Goal: Task Accomplishment & Management: Manage account settings

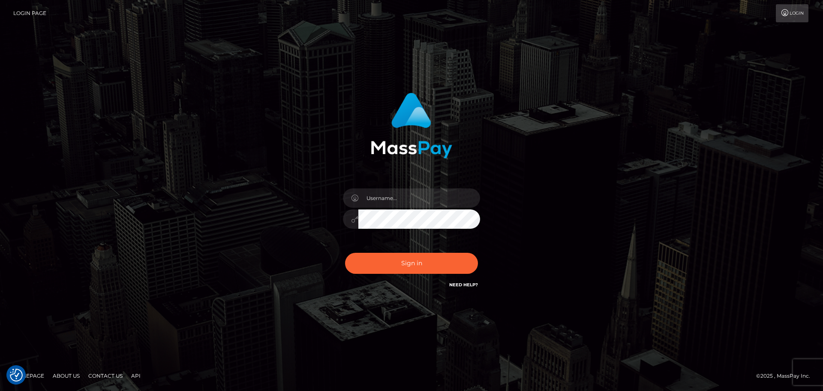
checkbox input "true"
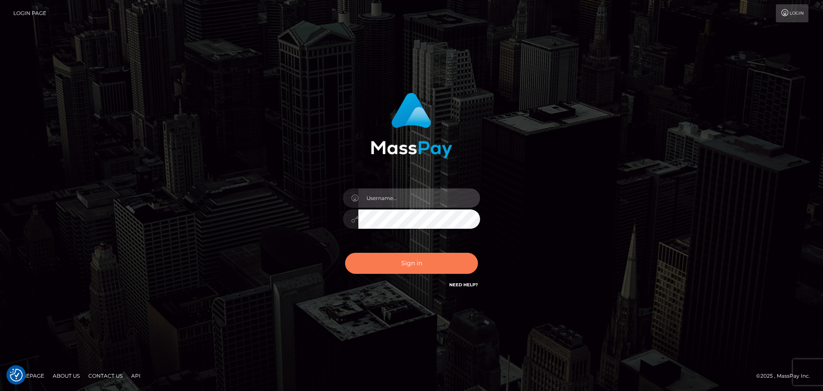
type input "Bedis"
click at [423, 266] on button "Sign in" at bounding box center [411, 262] width 133 height 21
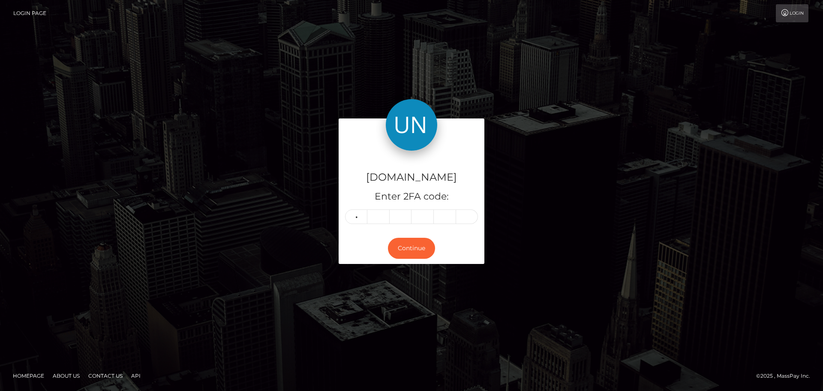
type input "9"
type input "2"
type input "6"
type input "5"
type input "7"
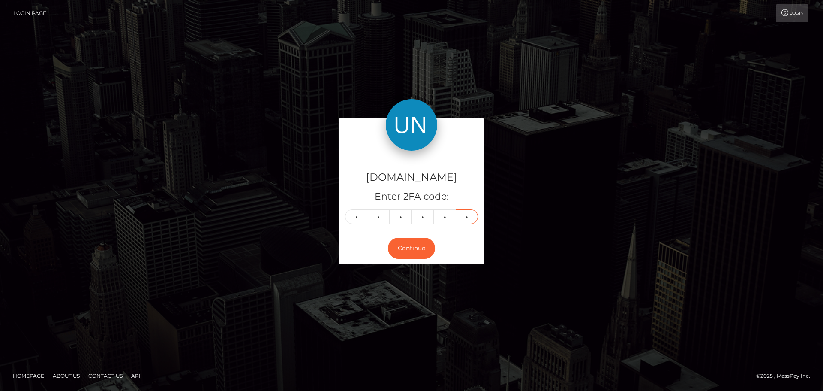
type input "5"
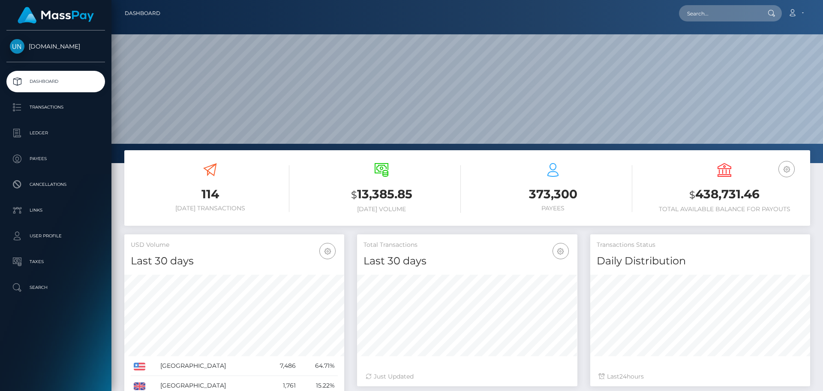
scroll to position [152, 220]
click at [694, 14] on input "text" at bounding box center [719, 13] width 81 height 16
paste input "403851ff-7252-4020-b2ea-33c4ff43b43a"
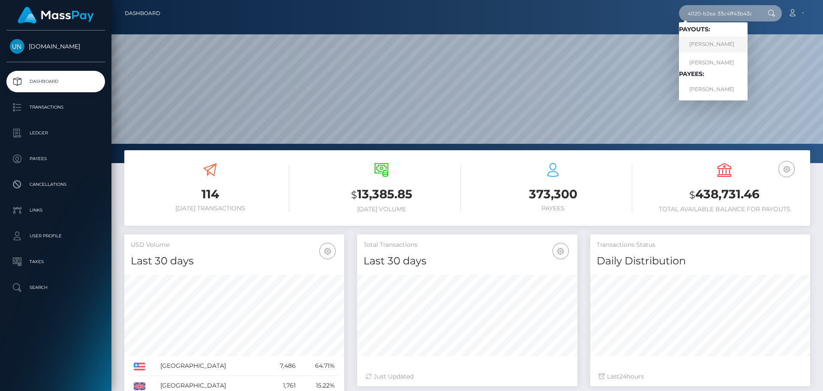
type input "403851ff-7252-4020-b2ea-33c4ff43b43a"
click at [704, 46] on link "ADRIANO STELWAGEN" at bounding box center [713, 44] width 69 height 16
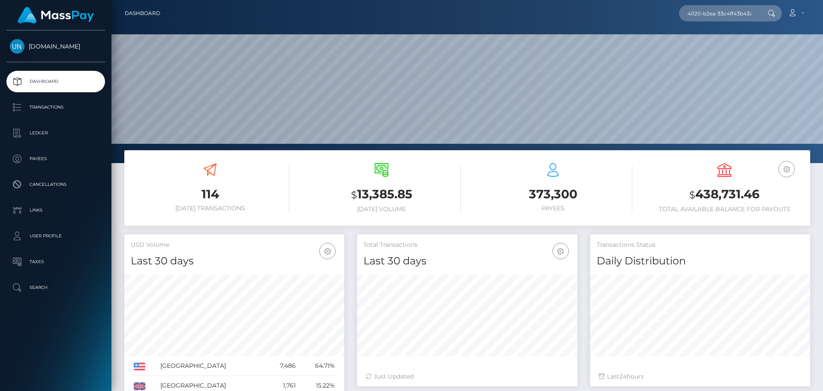
scroll to position [0, 0]
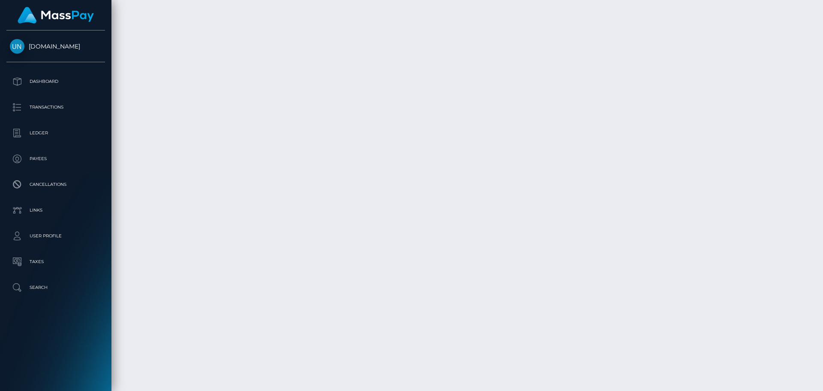
scroll to position [1538, 0]
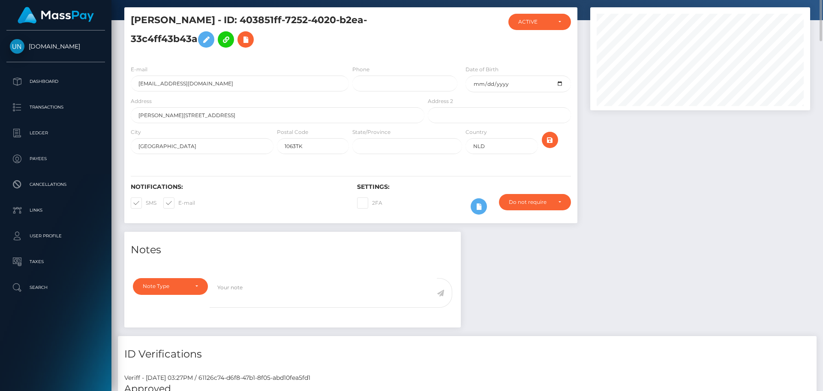
scroll to position [0, 0]
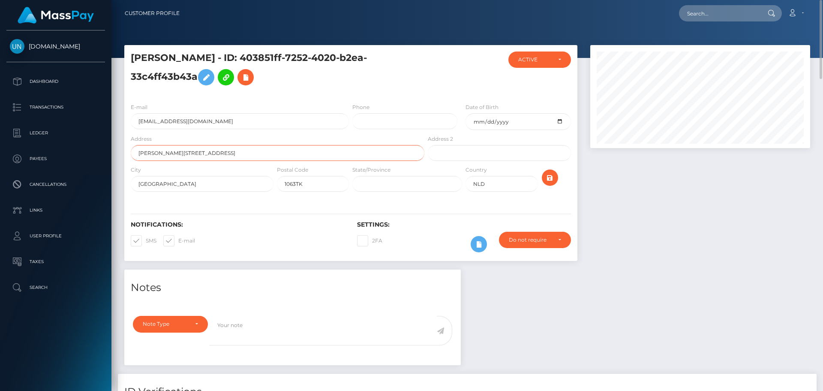
click at [212, 150] on input "Johannes poststraat 15" at bounding box center [278, 153] width 294 height 16
click at [212, 121] on input "realtony1@icloud.com" at bounding box center [240, 121] width 218 height 16
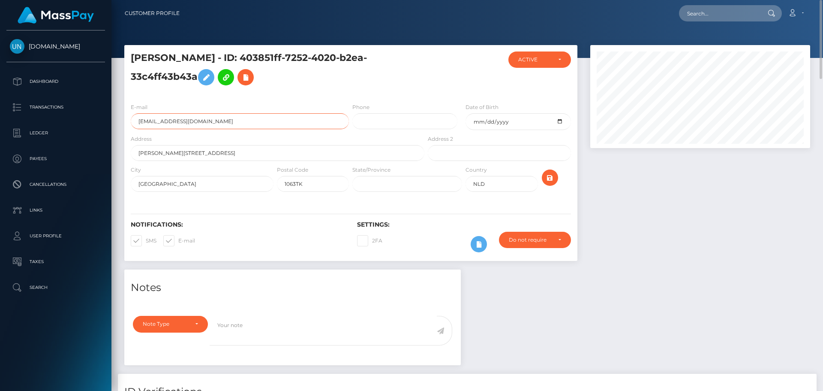
click at [212, 121] on input "realtony1@icloud.com" at bounding box center [240, 121] width 218 height 16
click at [323, 79] on h5 "ADRIANO STELWAGEN - ID: 403851ff-7252-4020-b2ea-33c4ff43b43a" at bounding box center [275, 70] width 289 height 38
click at [712, 15] on input "text" at bounding box center [719, 13] width 81 height 16
paste input "8d84f4f4-5470-4ac1-bfb1-5c1ed23bf3bb"
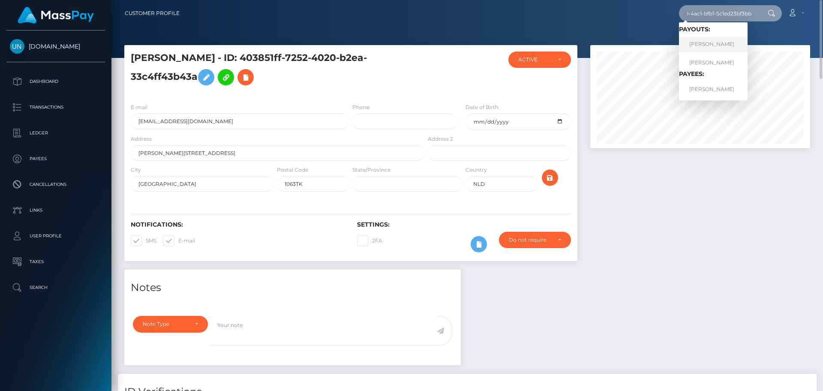
type input "8d84f4f4-5470-4ac1-bfb1-5c1ed23bf3bb"
click at [726, 42] on link "JENSSY G PAVON FLORES" at bounding box center [713, 44] width 69 height 16
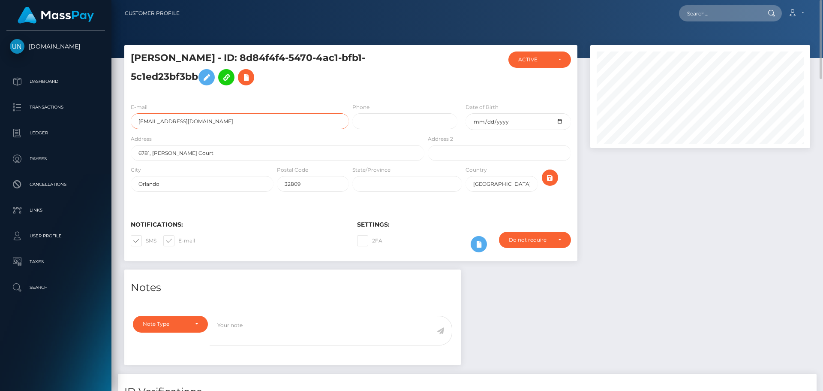
click at [264, 125] on input "[EMAIL_ADDRESS][DOMAIN_NAME]" at bounding box center [240, 121] width 218 height 16
click at [365, 78] on h5 "[PERSON_NAME] - ID: 8d84f4f4-5470-4ac1-bfb1-5c1ed23bf3bb" at bounding box center [275, 70] width 289 height 38
click at [701, 14] on input "text" at bounding box center [719, 13] width 81 height 16
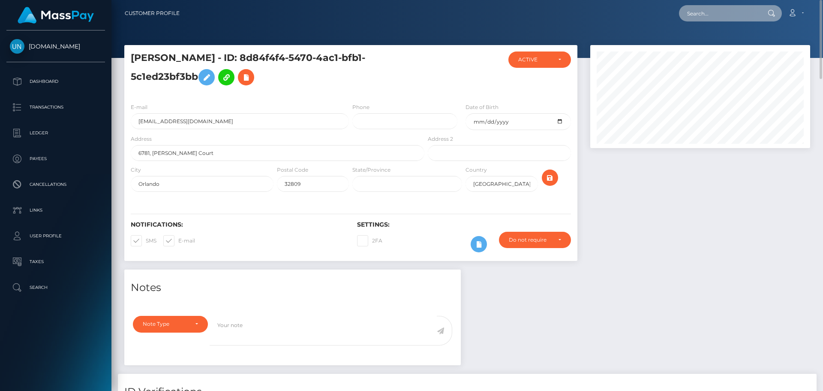
paste input "47c5b70e-b703-431e-898e-015ef6eee2e4"
type input "47c5b70e-b703-431e-898e-015ef6eee2e4"
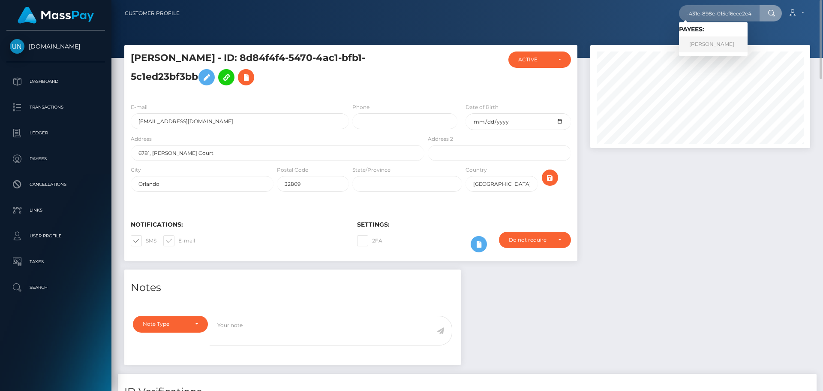
click at [721, 43] on link "FRANCISCO JOSÉ PEREIRA RAMOS" at bounding box center [713, 44] width 69 height 16
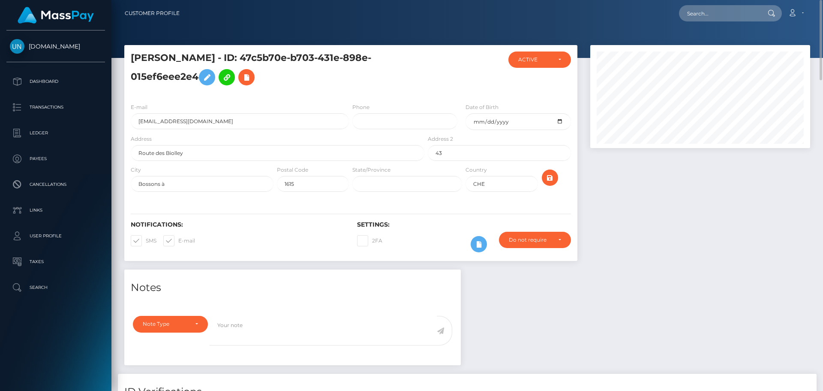
click at [657, 211] on div at bounding box center [700, 157] width 233 height 224
click at [236, 123] on input "[EMAIL_ADDRESS][DOMAIN_NAME]" at bounding box center [240, 121] width 218 height 16
click at [236, 123] on input "thegadjetter@gmail.com" at bounding box center [240, 121] width 218 height 16
click at [265, 150] on input "Route des Biolley" at bounding box center [278, 153] width 294 height 16
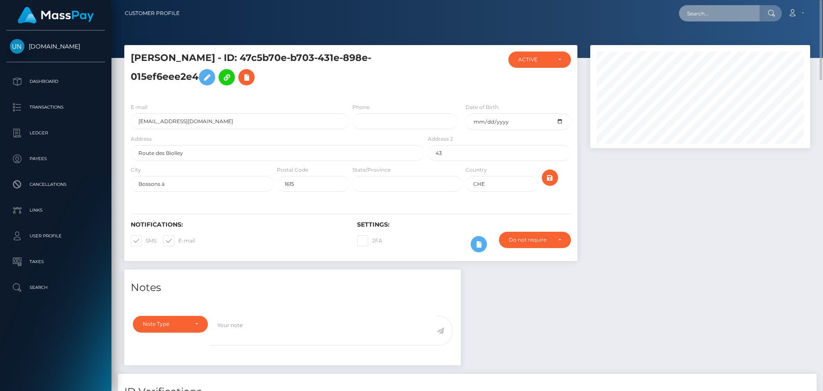
click at [724, 10] on input "text" at bounding box center [719, 13] width 81 height 16
paste input "b10a1bf4-70f0-422f-8a36-4185bca3665a"
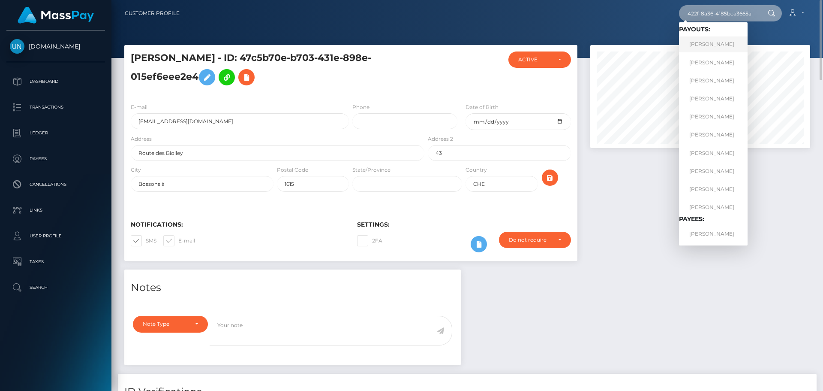
type input "b10a1bf4-70f0-422f-8a36-4185bca3665a"
click at [722, 42] on link "VIKTORIJA VLAJ" at bounding box center [713, 44] width 69 height 16
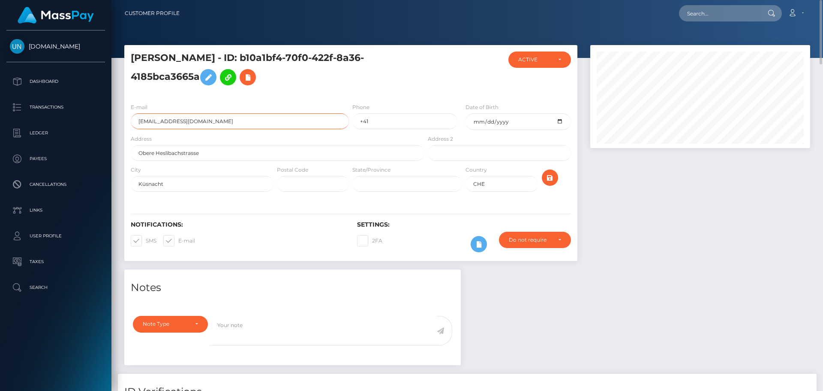
click at [238, 123] on input "6sxhyg8wgv@privaterelay.appleid.com" at bounding box center [240, 121] width 218 height 16
click at [286, 100] on div "E-mail 6sxhyg8wgv@privaterelay.appleid.com Phone +41 Date of Birth 2004-04-26" at bounding box center [350, 148] width 453 height 104
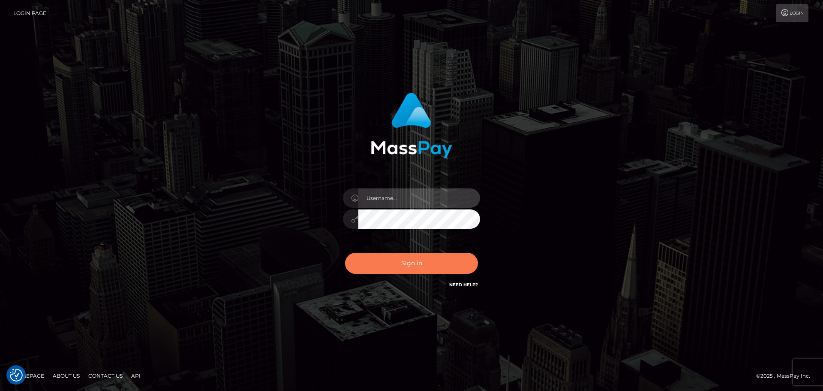
type input "Bedis"
click at [401, 257] on button "Sign in" at bounding box center [411, 262] width 133 height 21
type input "Bedis"
click at [416, 266] on button "Sign in" at bounding box center [411, 262] width 133 height 21
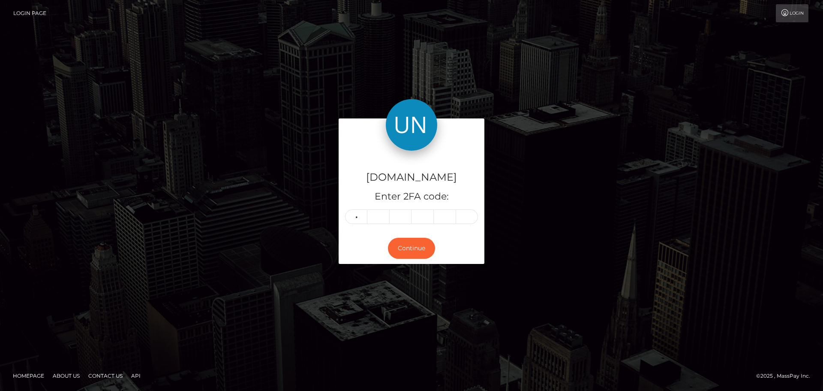
type input "0"
type input "2"
type input "0"
type input "7"
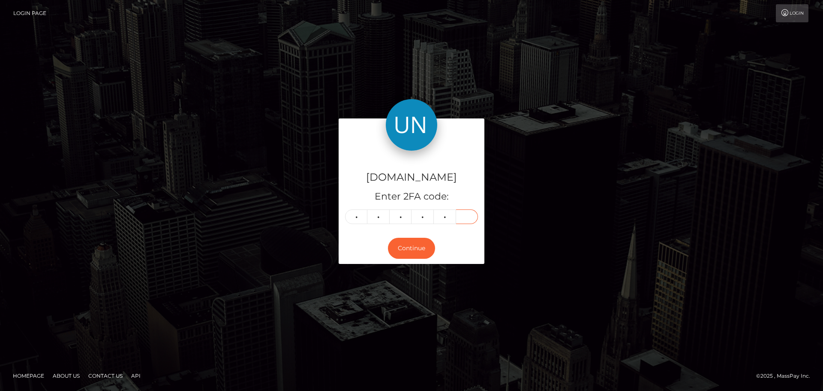
type input "4"
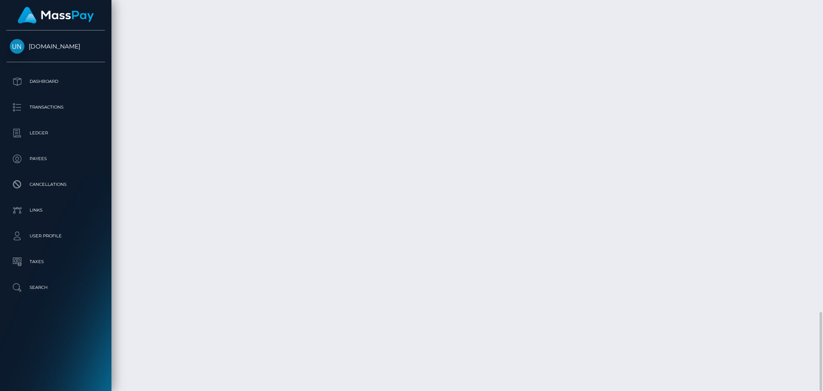
scroll to position [103, 220]
drag, startPoint x: 700, startPoint y: 304, endPoint x: 735, endPoint y: 301, distance: 35.7
copy td "765.00 GBP"
drag, startPoint x: 127, startPoint y: 304, endPoint x: 196, endPoint y: 304, distance: 69.0
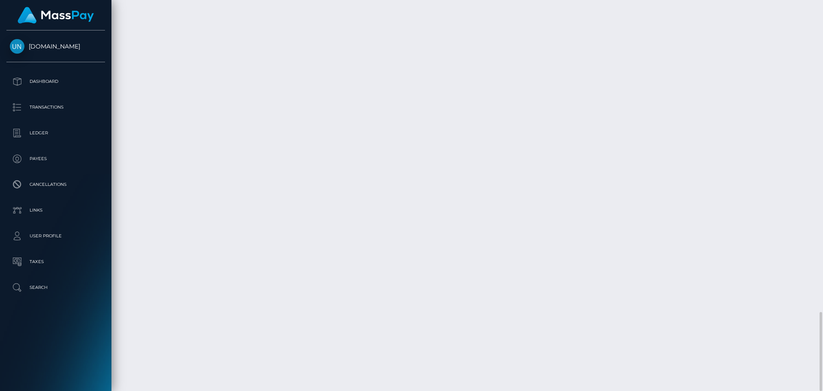
copy td "August 6, 2025 01:43AM"
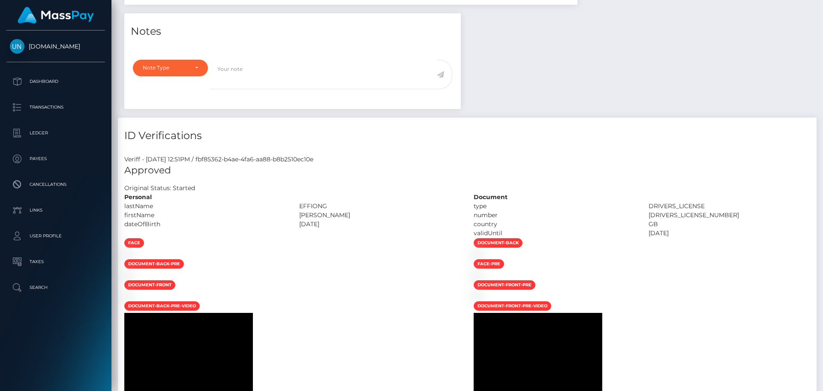
scroll to position [0, 0]
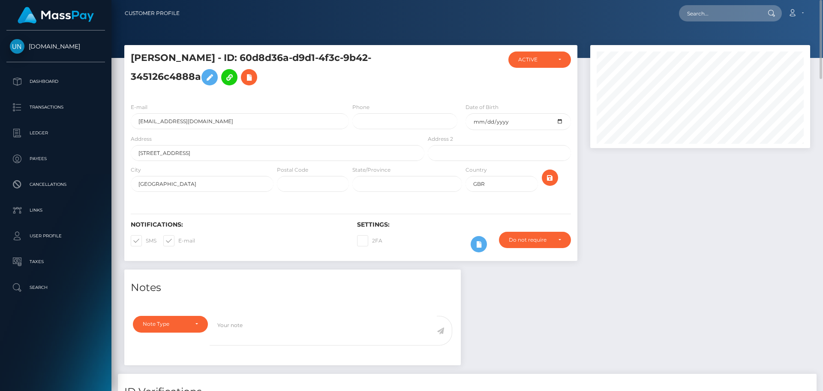
drag, startPoint x: 250, startPoint y: 55, endPoint x: 200, endPoint y: 73, distance: 53.4
click at [200, 73] on h5 "EMMANUEL EFFIONG - ID: 60d8d36a-d9d1-4f3c-9b42-345126c4888a" at bounding box center [275, 70] width 289 height 38
copy h5 "ID: 60d8d36a-d9d1-4f3c-9b42-345126c4888a"
click at [222, 119] on input "info@xyztheagency.com" at bounding box center [240, 121] width 218 height 16
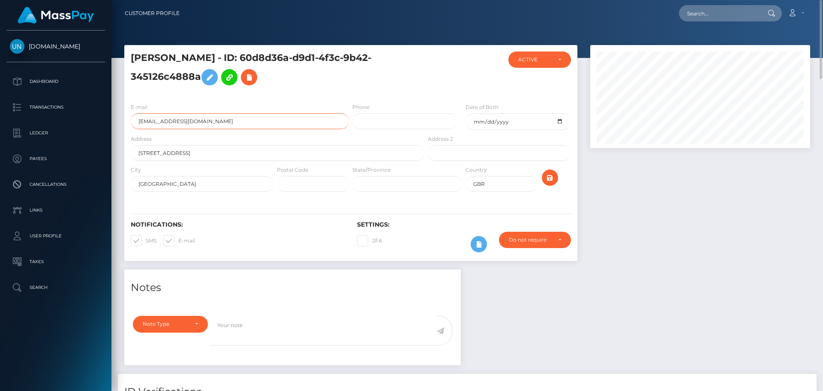
click at [222, 119] on input "info@xyztheagency.com" at bounding box center [240, 121] width 218 height 16
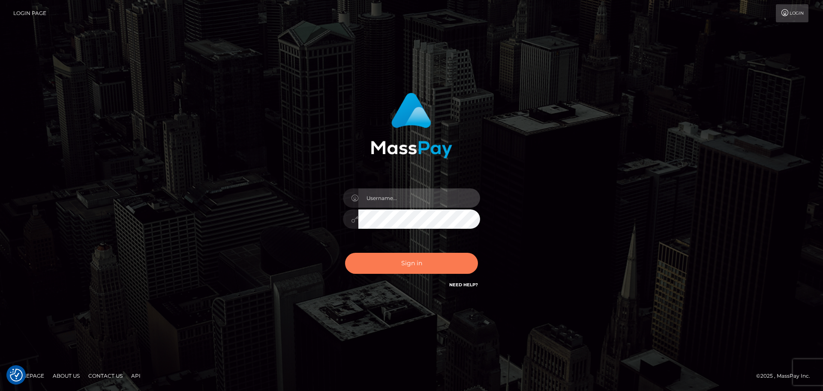
type input "Bedis"
click at [396, 264] on button "Sign in" at bounding box center [411, 262] width 133 height 21
type input "Bedis"
click at [396, 264] on button "Sign in" at bounding box center [411, 262] width 133 height 21
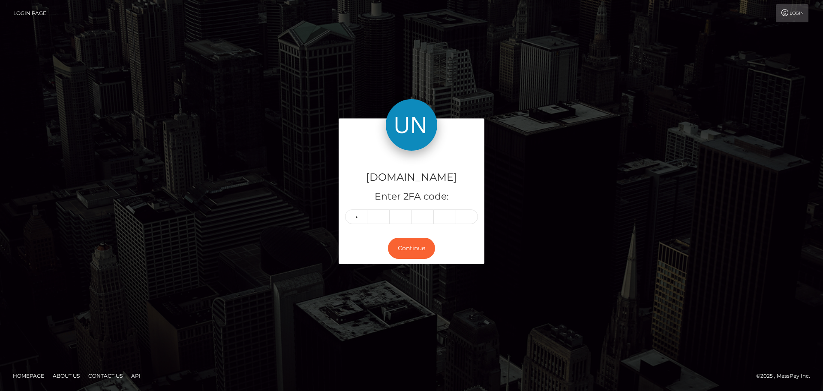
type input "8"
type input "6"
type input "9"
type input "1"
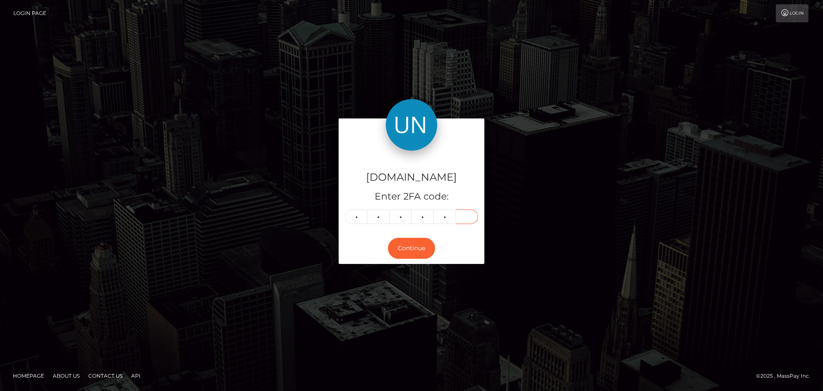
type input "4"
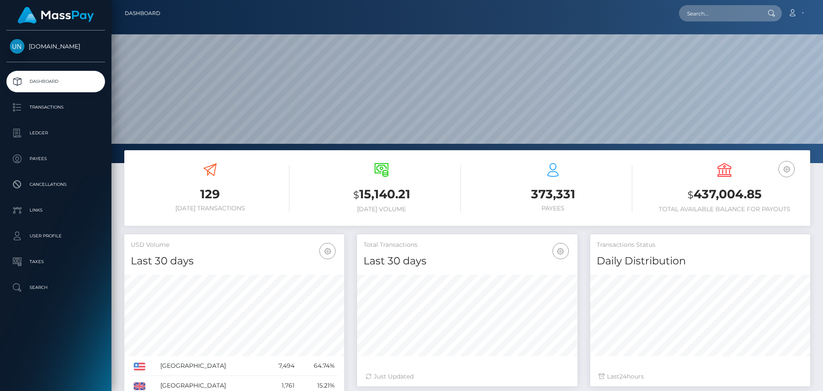
scroll to position [152, 220]
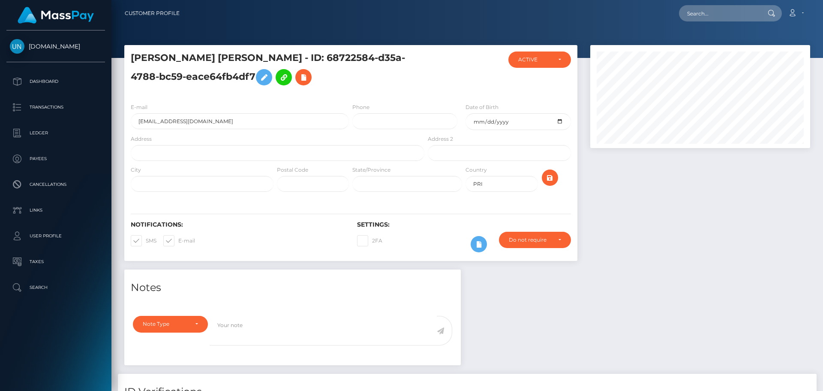
scroll to position [103, 220]
click at [183, 150] on input "text" at bounding box center [278, 153] width 294 height 16
paste input "Bo. [STREET_ADDRESS]"
type input "Bo. [STREET_ADDRESS]"
click at [554, 174] on icon "submit" at bounding box center [550, 177] width 10 height 11
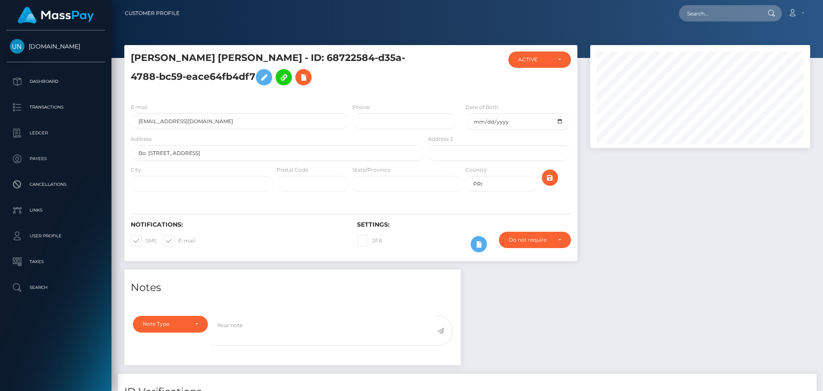
scroll to position [103, 220]
click at [706, 19] on input "text" at bounding box center [719, 13] width 81 height 16
paste input "[EMAIL_ADDRESS][DOMAIN_NAME]"
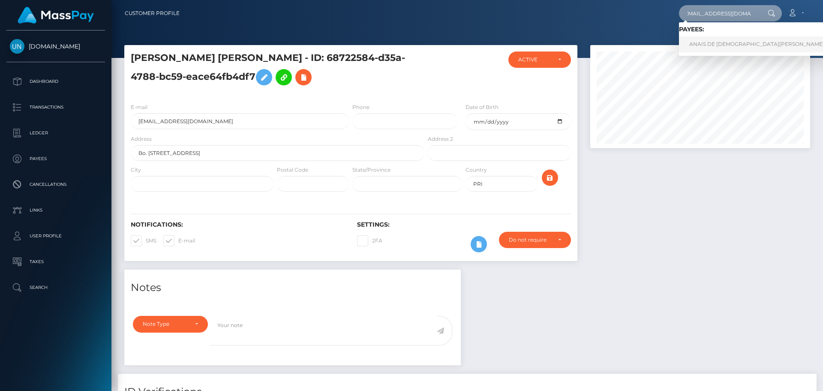
type input "[EMAIL_ADDRESS][DOMAIN_NAME]"
click at [715, 46] on link "ANAIS DE JESUS SOLIS" at bounding box center [757, 44] width 156 height 16
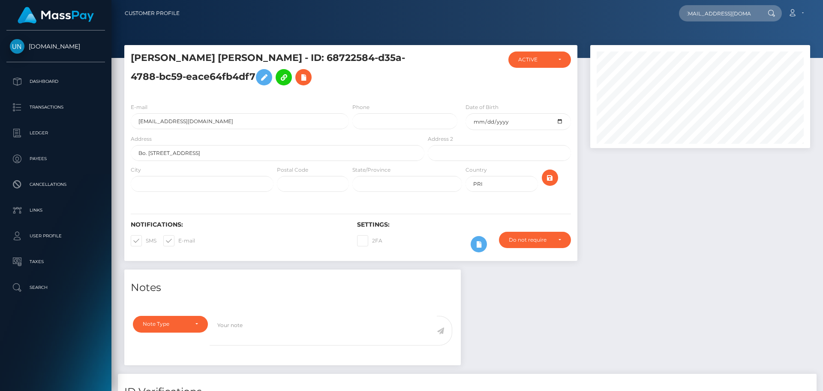
scroll to position [0, 0]
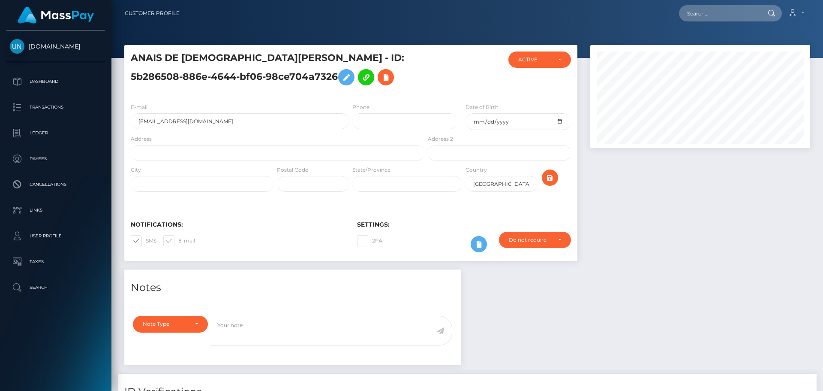
scroll to position [103, 220]
click at [210, 148] on input "text" at bounding box center [278, 153] width 294 height 16
paste input "Residencial Coamo housing apartamento 27 piso 3 coamo pr 00769"
drag, startPoint x: 288, startPoint y: 153, endPoint x: 270, endPoint y: 153, distance: 17.6
click at [270, 153] on input "Residencial Coamo housing apartamento 27 piso 3 coamo pr 00769" at bounding box center [278, 153] width 294 height 16
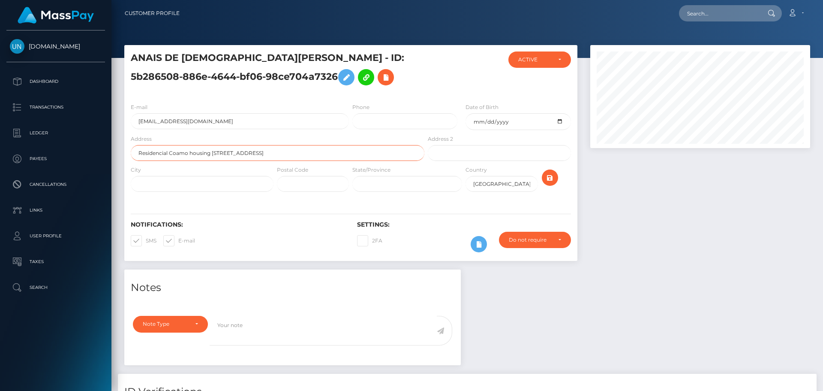
type input "Residencial Coamo housing apartamento 27 piso 3 pr 00769"
click at [216, 187] on input "text" at bounding box center [202, 184] width 143 height 16
paste input "coamo"
type input "coamo"
drag, startPoint x: 301, startPoint y: 153, endPoint x: 272, endPoint y: 156, distance: 29.3
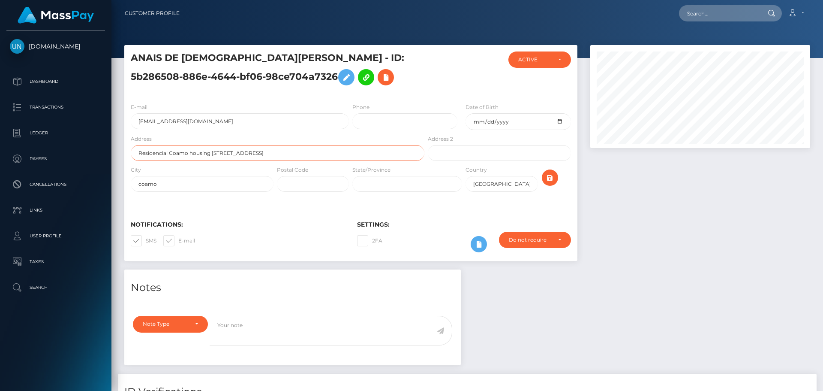
click at [272, 156] on input "Residencial Coamo housing apartamento 27 piso 3 pr 00769" at bounding box center [278, 153] width 294 height 16
type input "Residencial Coamo housing apartamento 27 piso 3"
click at [297, 184] on input "text" at bounding box center [313, 184] width 72 height 16
paste input "pr 00769"
drag, startPoint x: 291, startPoint y: 185, endPoint x: 282, endPoint y: 184, distance: 8.6
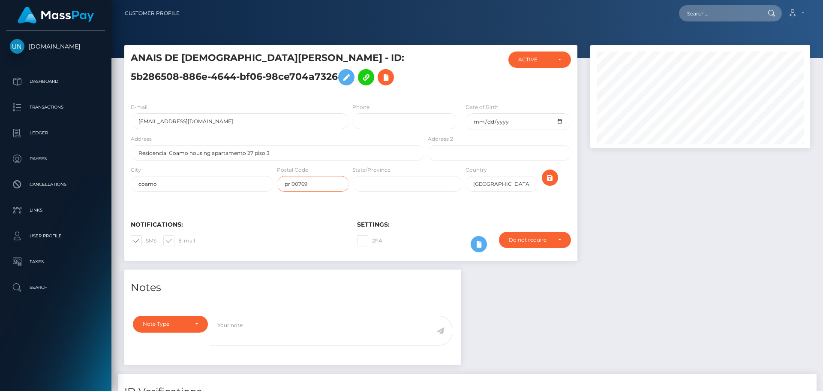
click at [282, 184] on input "pr 00769" at bounding box center [313, 184] width 72 height 16
type input "00769"
click at [551, 177] on icon "submit" at bounding box center [550, 177] width 10 height 11
click at [485, 185] on input "[GEOGRAPHIC_DATA]" at bounding box center [502, 184] width 72 height 16
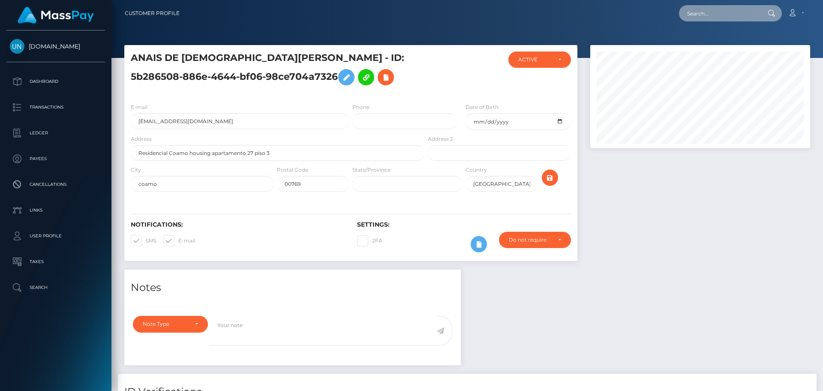
click at [731, 13] on input "text" at bounding box center [719, 13] width 81 height 16
paste input "natalkimberli@gmail.com"
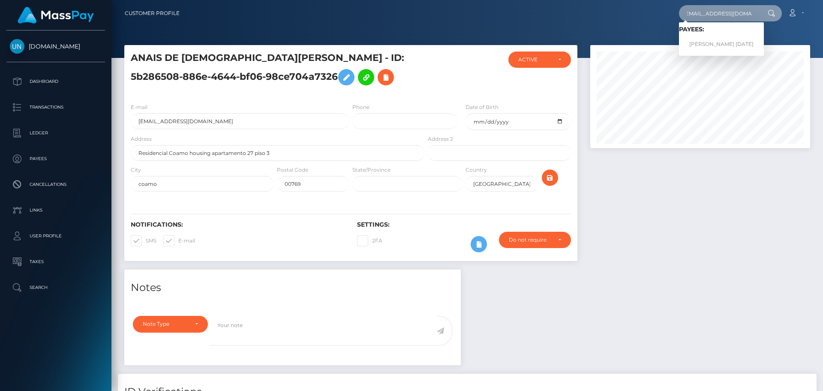
type input "natalkimberli@gmail.com"
click at [712, 42] on link "KIMBERLI CENTENO NATAL" at bounding box center [721, 44] width 85 height 16
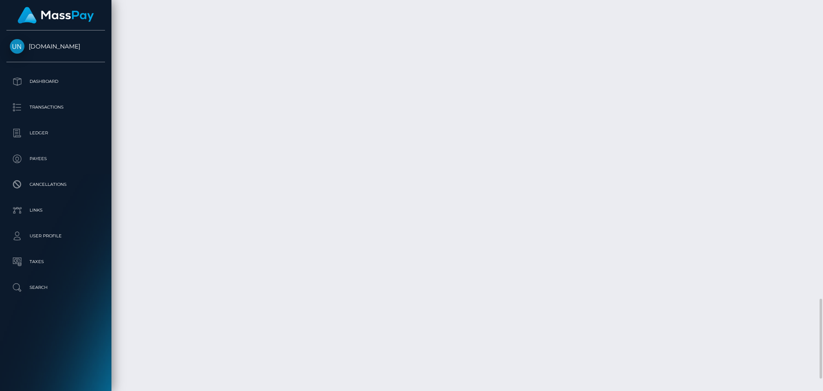
scroll to position [1516, 0]
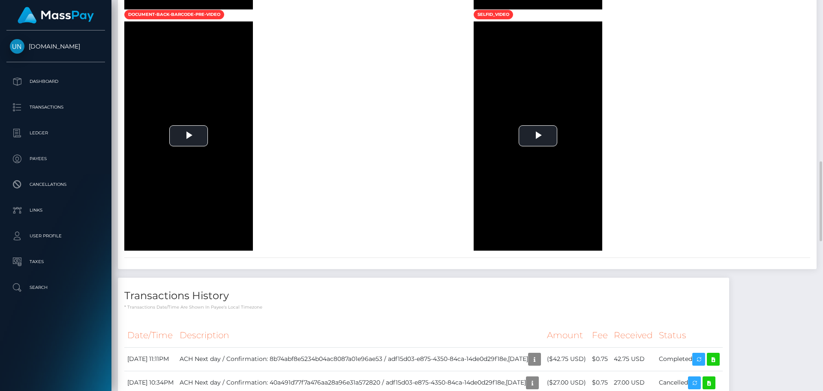
drag, startPoint x: 425, startPoint y: 49, endPoint x: 425, endPoint y: 42, distance: 7.3
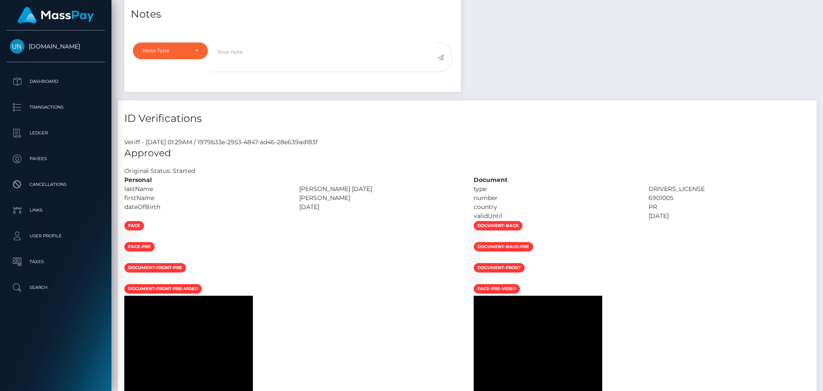
scroll to position [0, 0]
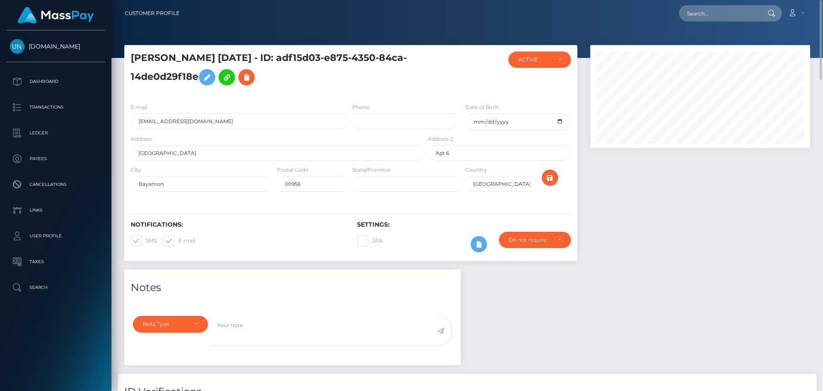
drag, startPoint x: 274, startPoint y: 57, endPoint x: 225, endPoint y: 75, distance: 52.4
click at [225, 75] on h5 "KIMBERLI CENTENO NATAL - ID: adf15d03-e875-4350-84ca-14de0d29f18e" at bounding box center [275, 70] width 289 height 38
copy h5 "ID: adf15d03-e875-4350-84ca-14de0d29f18e"
click at [258, 125] on input "natalkimberli@gmail.com" at bounding box center [240, 121] width 218 height 16
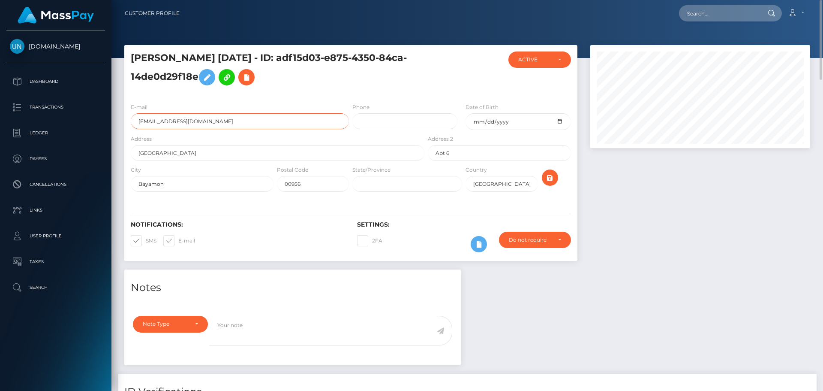
click at [258, 125] on input "natalkimberli@gmail.com" at bounding box center [240, 121] width 218 height 16
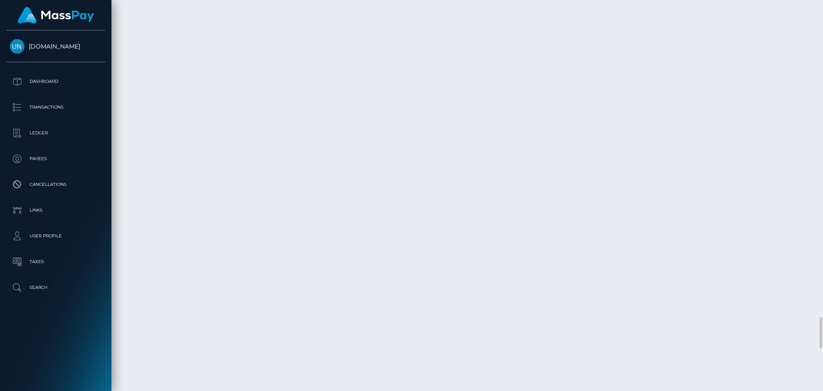
scroll to position [4201, 0]
